Goal: Transaction & Acquisition: Purchase product/service

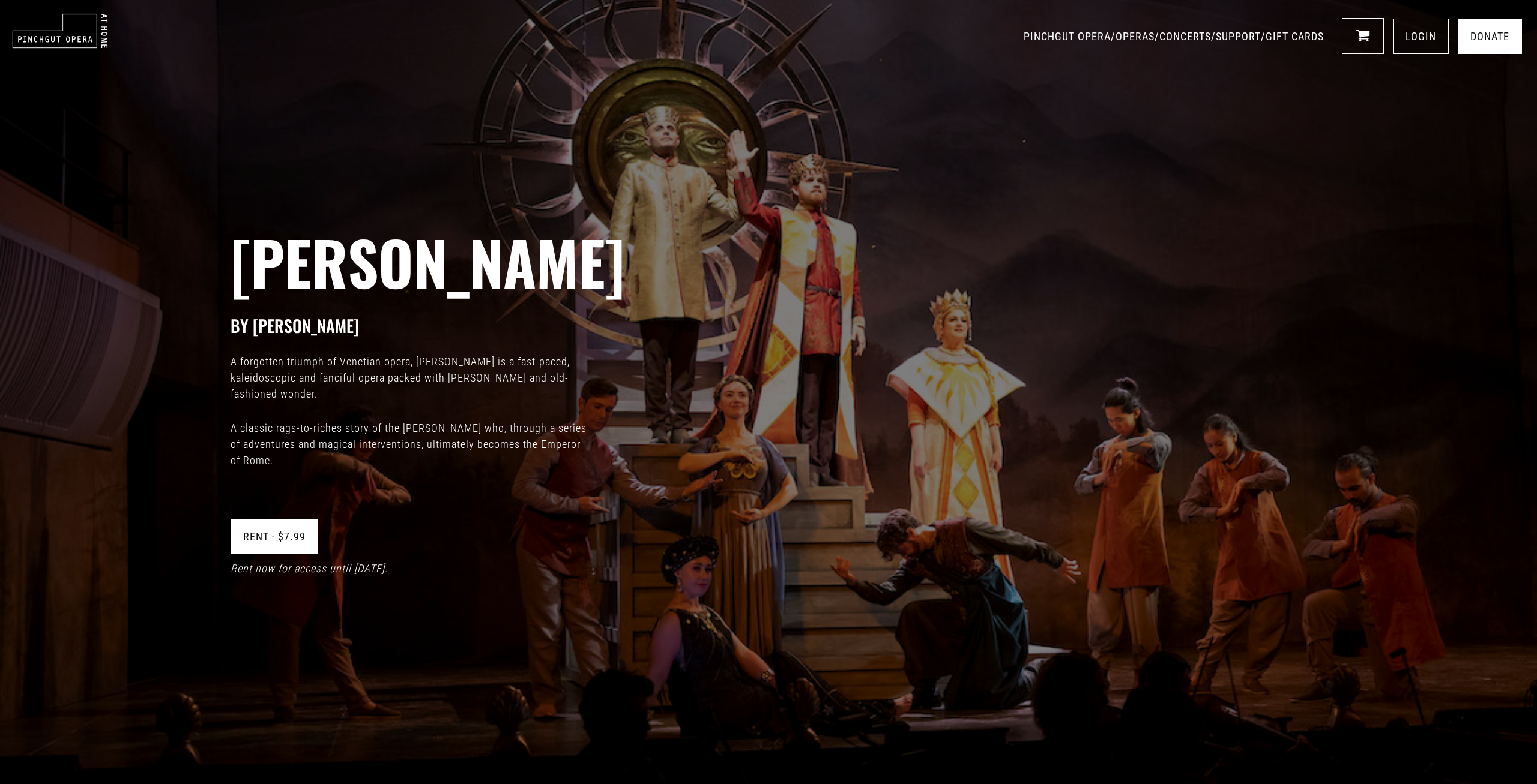
click at [270, 540] on link "Rent - $7.99" at bounding box center [274, 537] width 88 height 35
click at [1354, 37] on link "1" at bounding box center [1362, 36] width 42 height 36
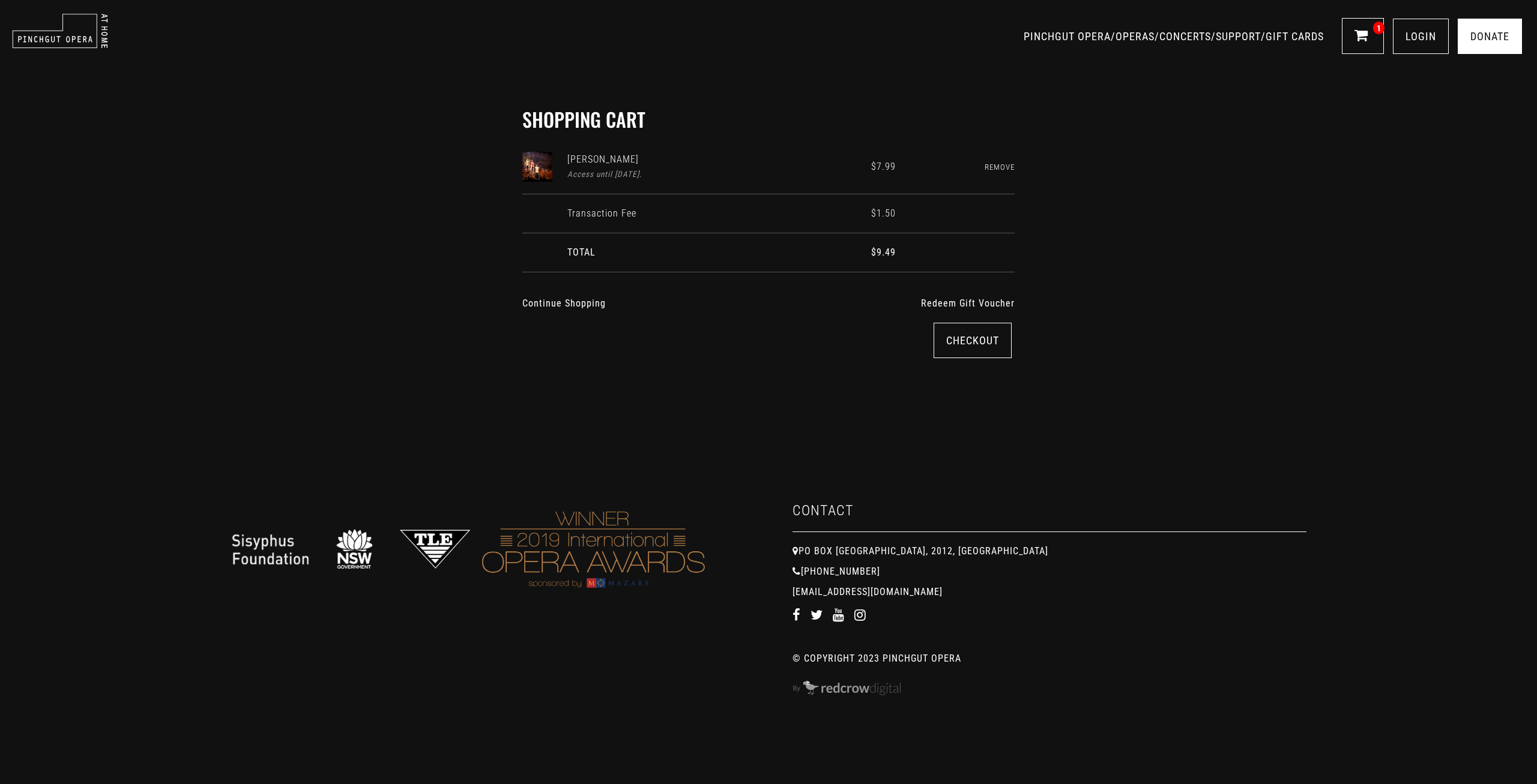
click at [240, 126] on div "Shopping Cart Giustino Access until September 18th. $7.99 Remove Transaction Fe…" at bounding box center [768, 233] width 1537 height 394
click at [184, 204] on div "Shopping Cart Giustino Access until September 18th. $7.99 Remove Transaction Fe…" at bounding box center [768, 233] width 1537 height 394
click at [1430, 34] on link "LOGIN" at bounding box center [1421, 36] width 56 height 35
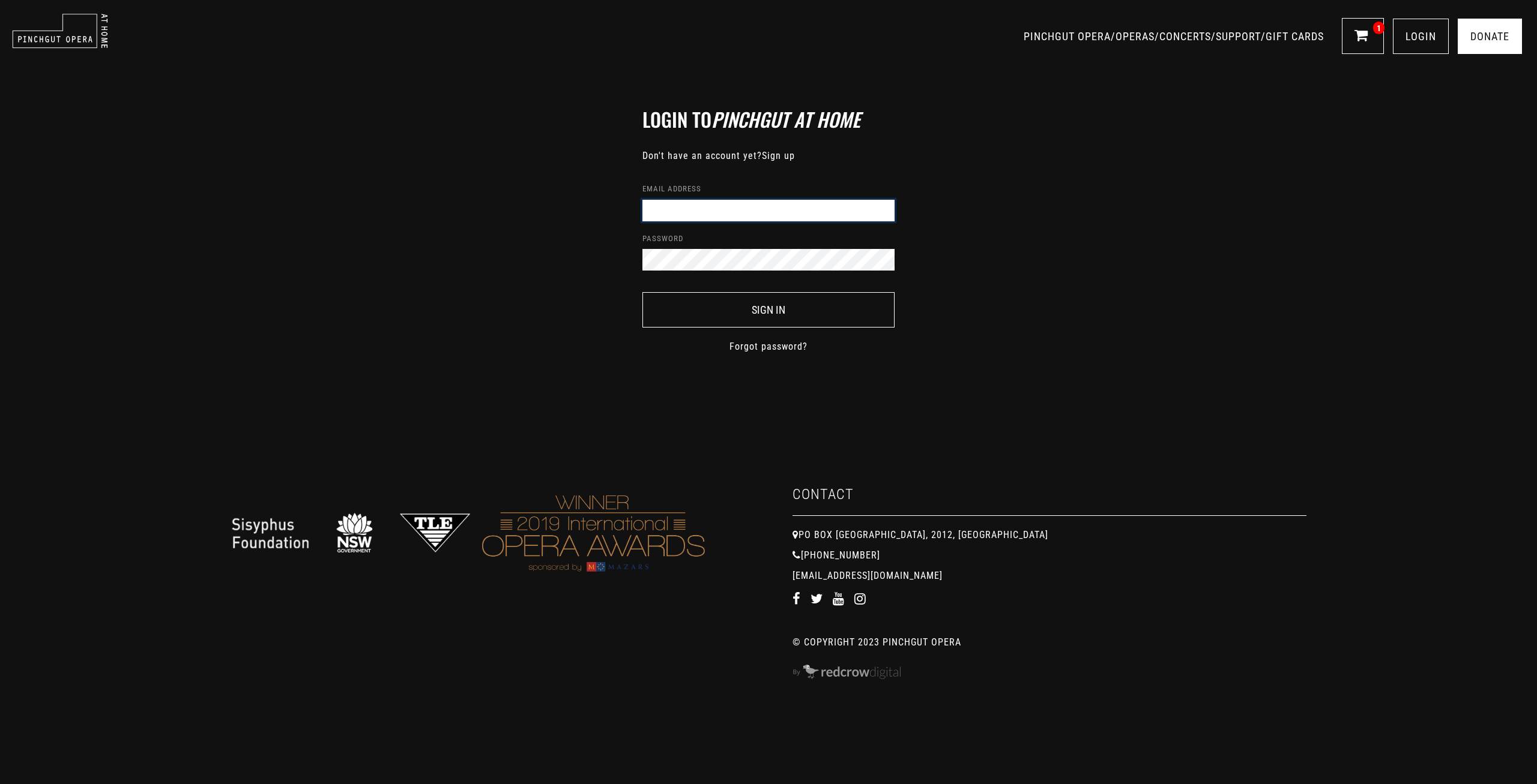
click at [721, 206] on input "Email address" at bounding box center [768, 210] width 252 height 22
click at [718, 207] on input "Email address" at bounding box center [768, 210] width 252 height 22
type input "meyrick"
click at [954, 362] on div "Login to Pinchgut At Home Don't have an account yet? Sign up Email address meyr…" at bounding box center [768, 225] width 1537 height 378
